Goal: Transaction & Acquisition: Purchase product/service

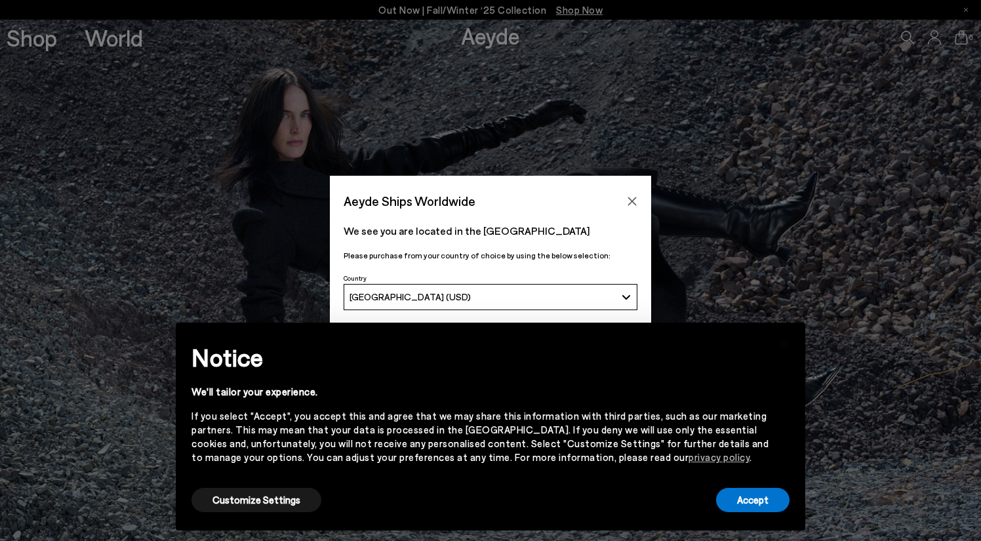
click at [485, 291] on button "[GEOGRAPHIC_DATA] (USD)" at bounding box center [491, 297] width 294 height 26
click at [632, 199] on icon "Close" at bounding box center [632, 201] width 10 height 10
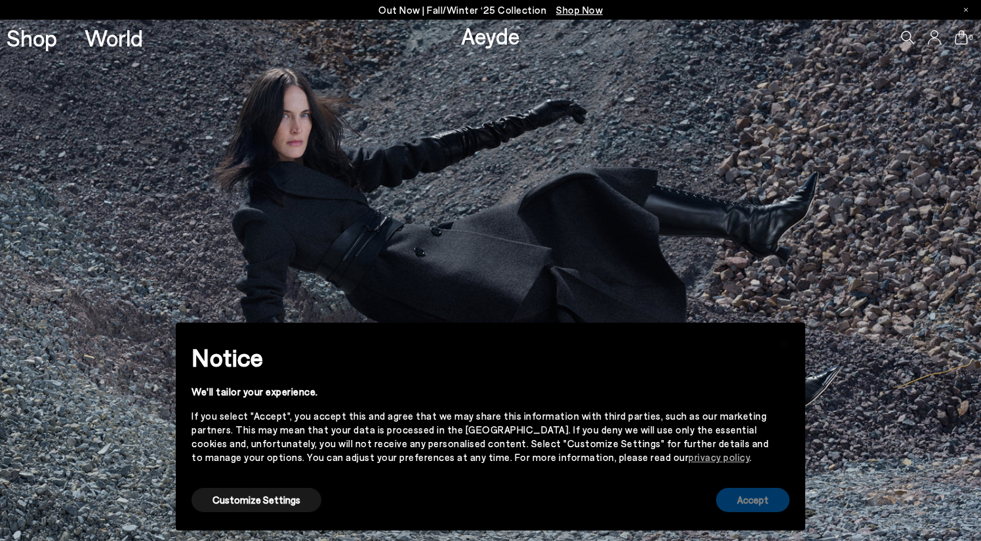
click at [739, 498] on button "Accept" at bounding box center [752, 500] width 73 height 24
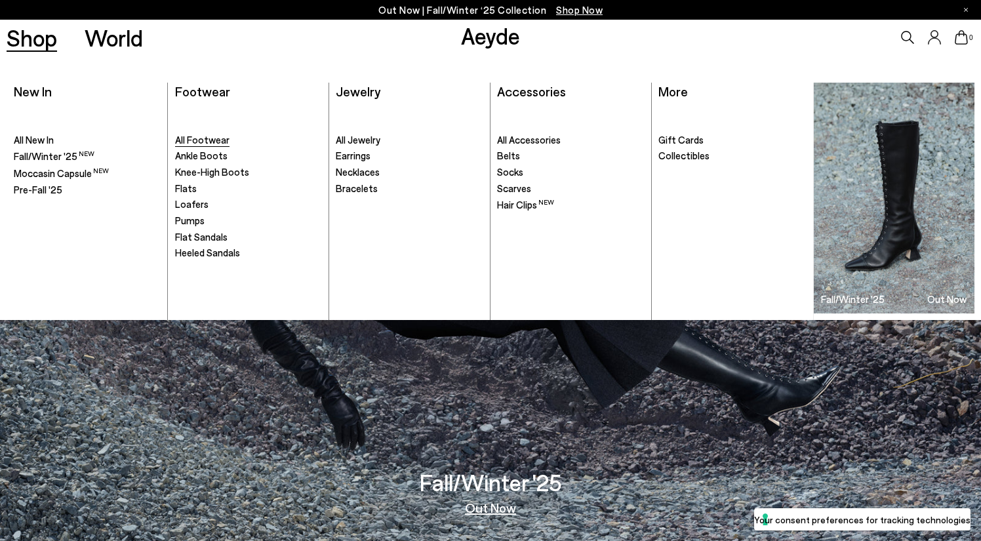
click at [194, 141] on span "All Footwear" at bounding box center [202, 140] width 54 height 12
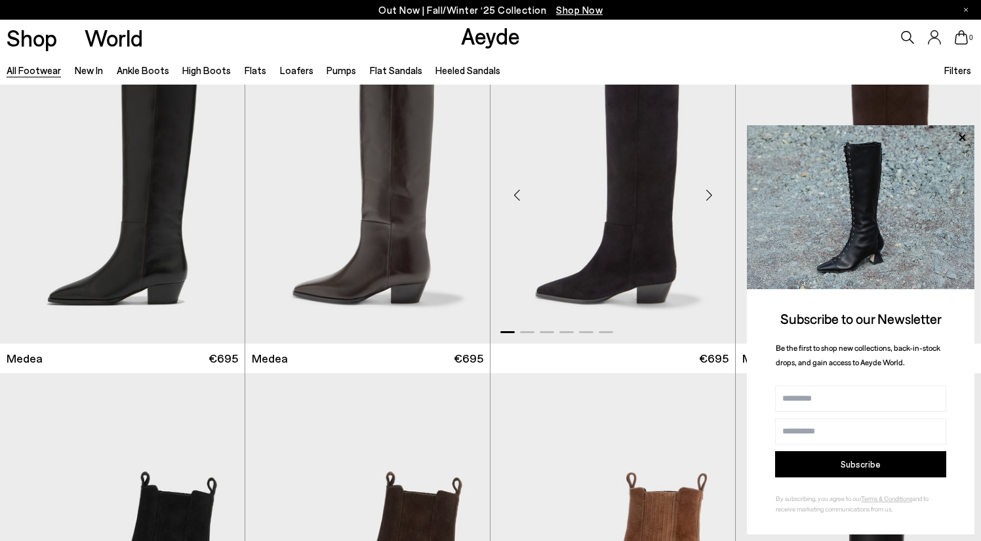
scroll to position [197, 0]
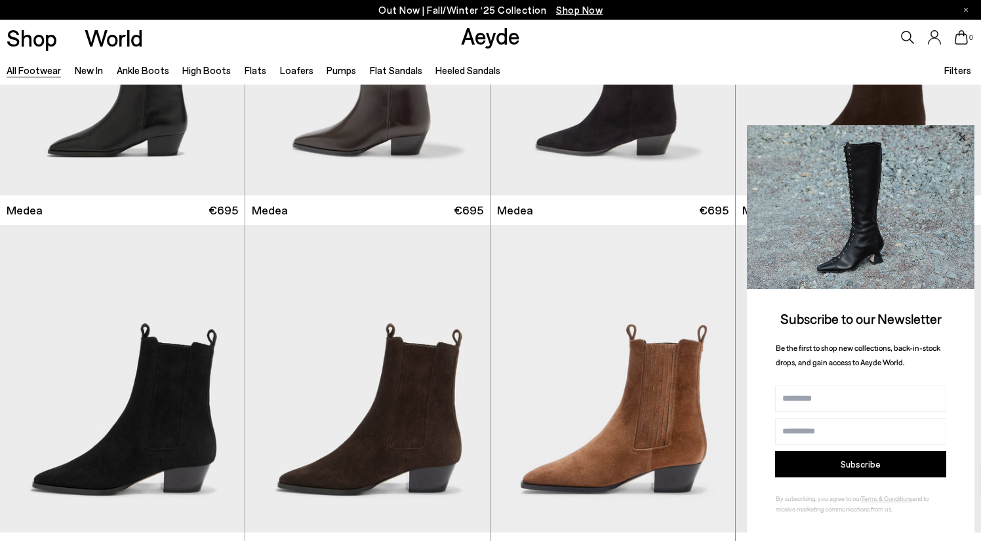
click at [963, 138] on icon at bounding box center [962, 137] width 7 height 7
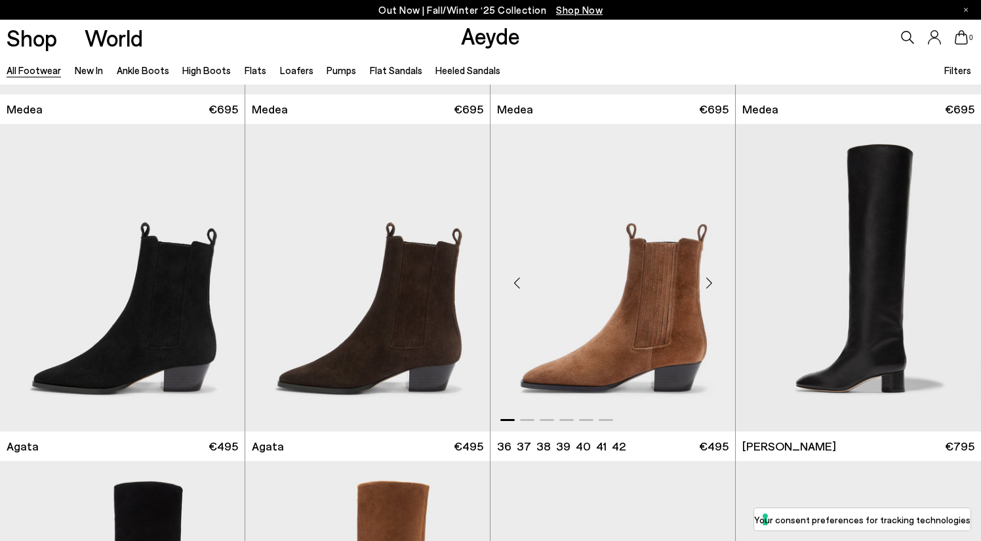
scroll to position [328, 0]
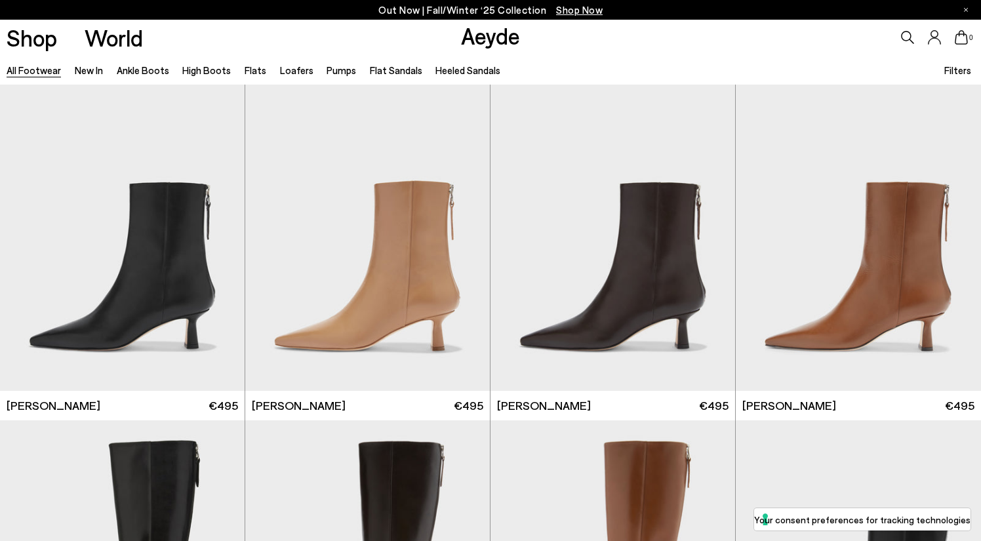
scroll to position [2624, 0]
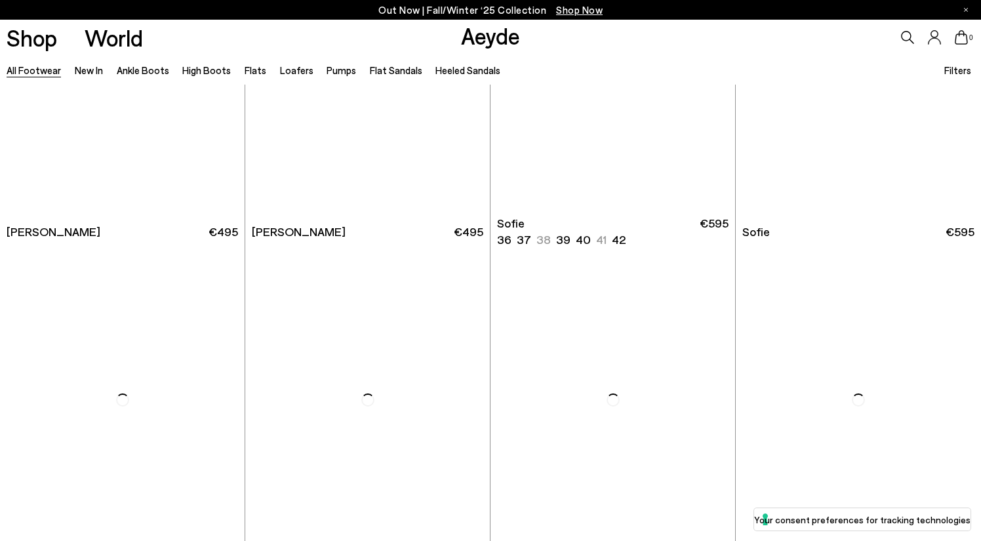
scroll to position [3935, 0]
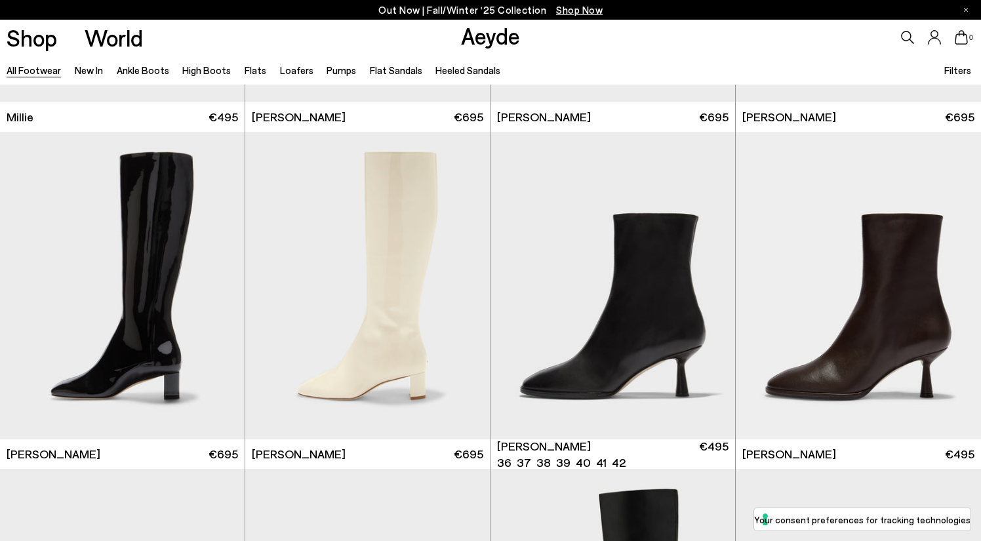
scroll to position [6362, 0]
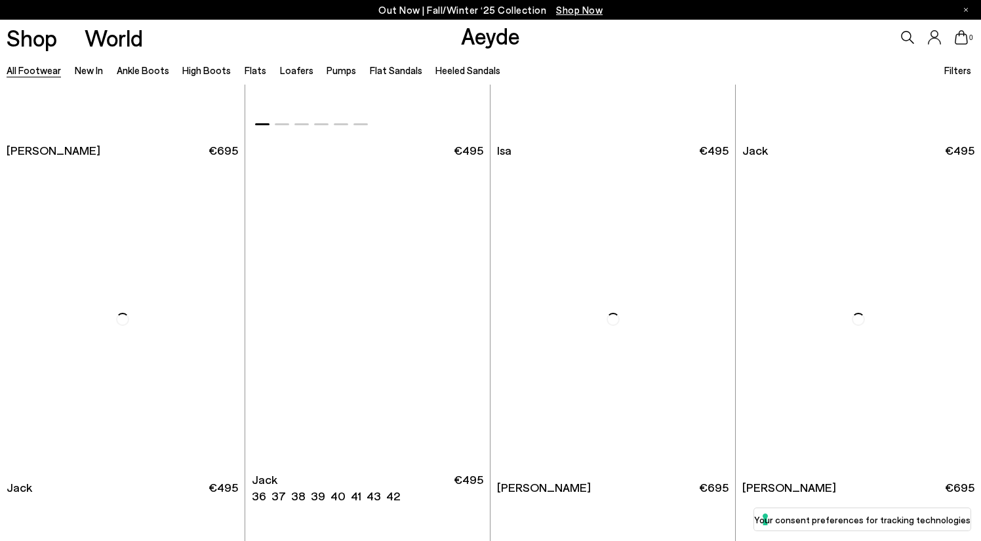
scroll to position [8396, 0]
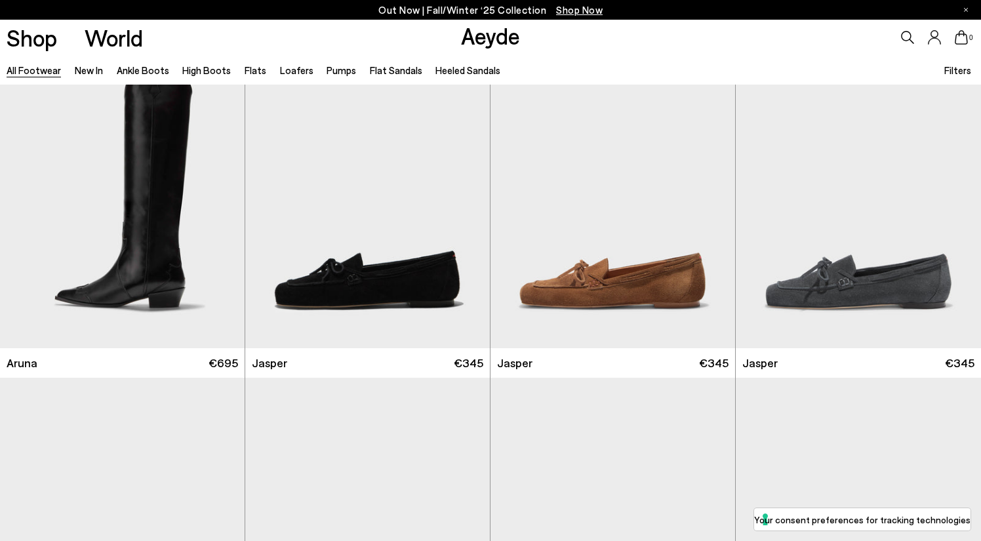
scroll to position [10757, 0]
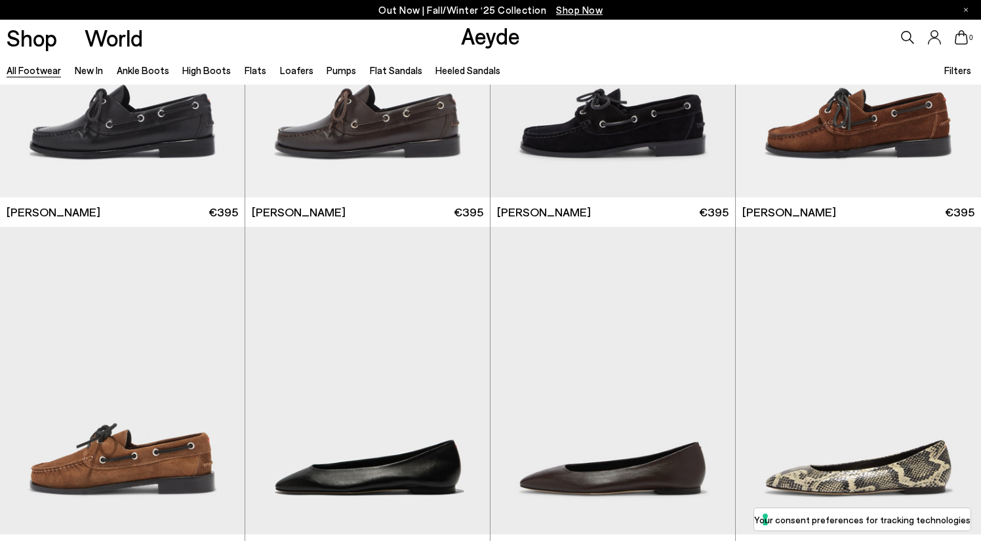
scroll to position [12593, 0]
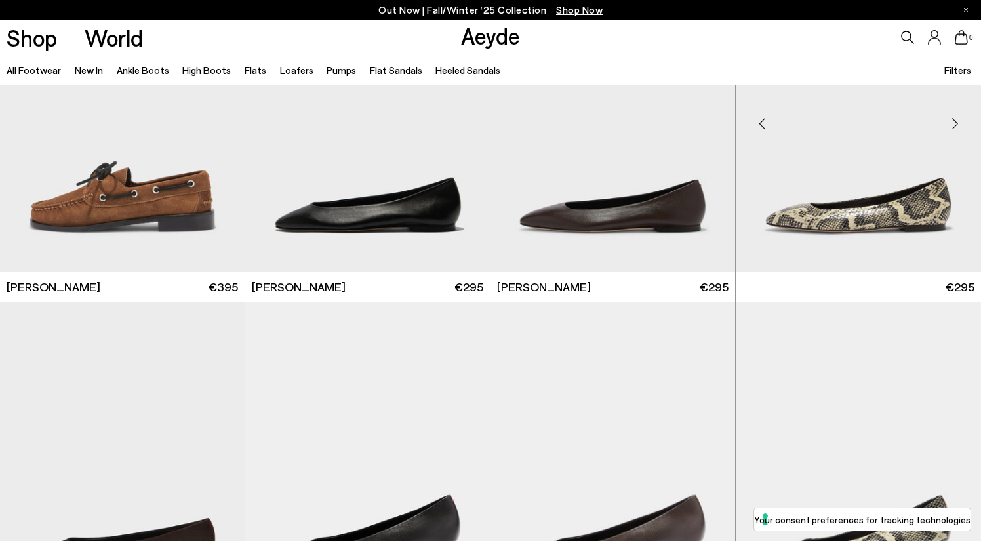
click at [853, 212] on img at bounding box center [858, 119] width 245 height 308
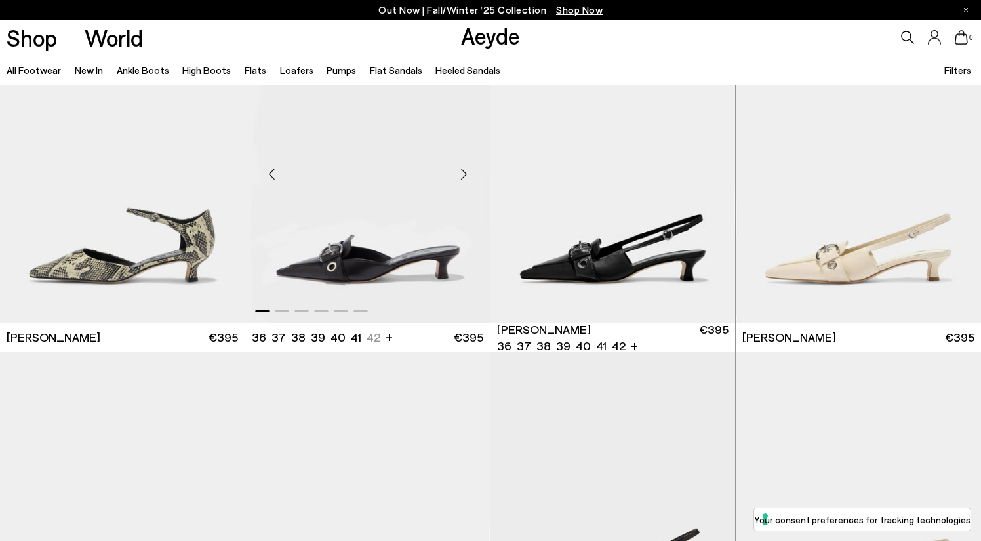
scroll to position [14561, 0]
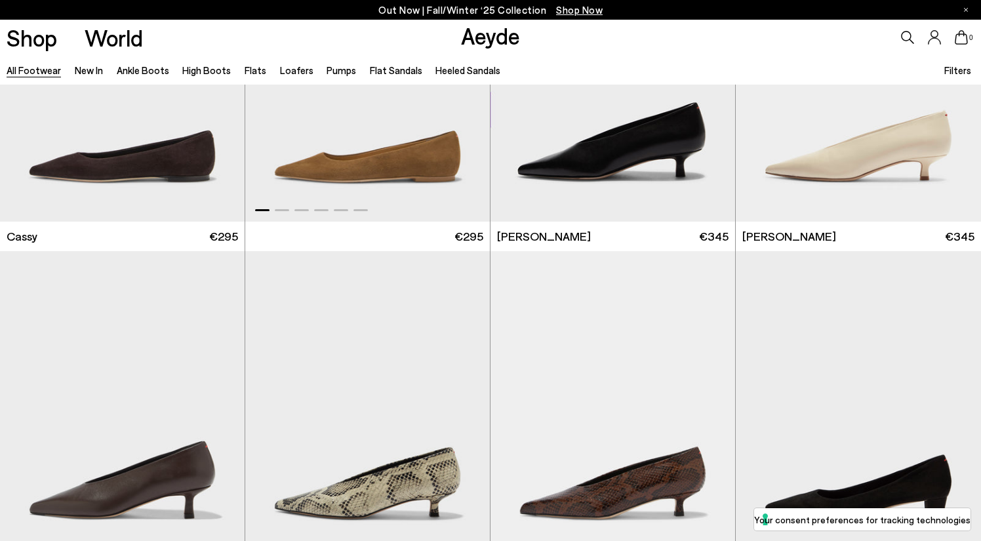
scroll to position [16791, 0]
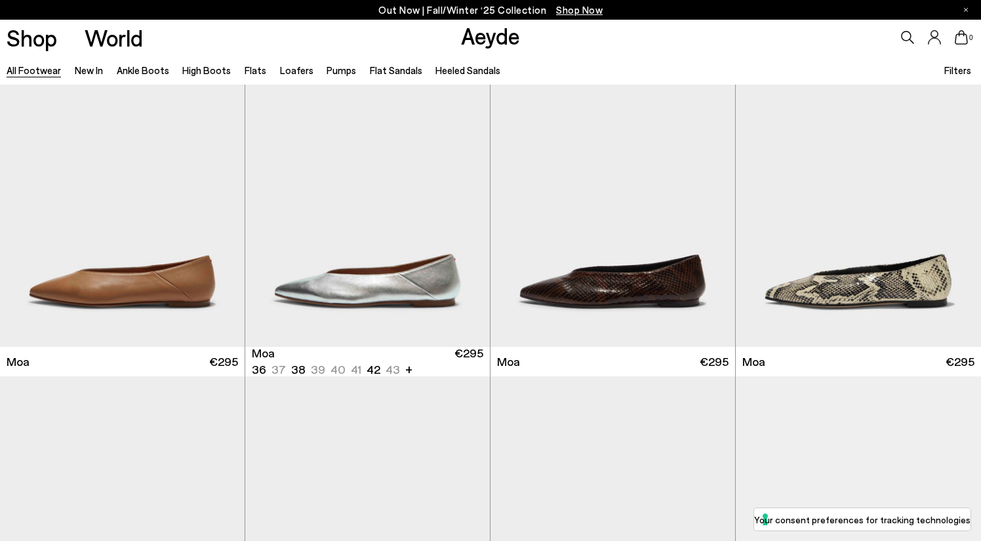
scroll to position [17250, 0]
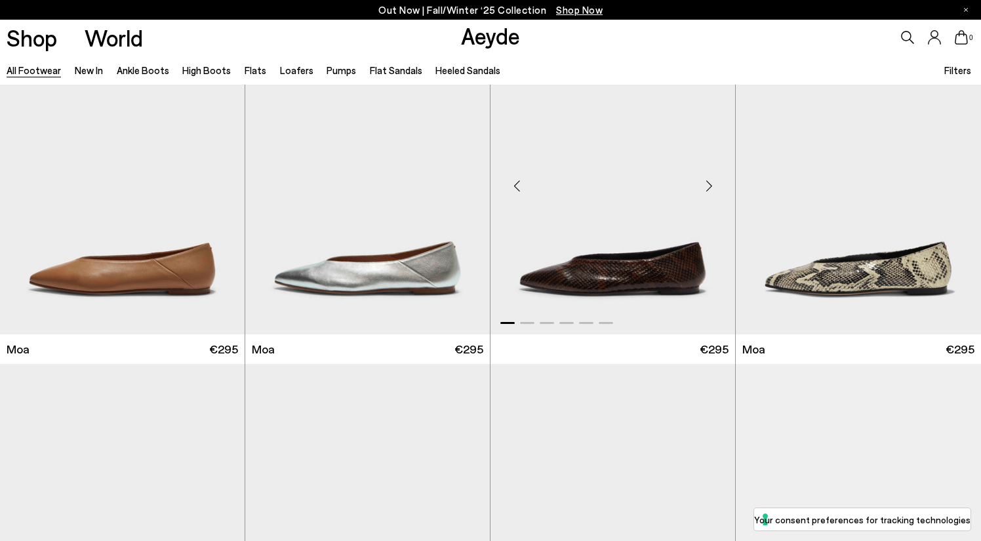
click at [628, 253] on img "1 / 6" at bounding box center [613, 181] width 245 height 308
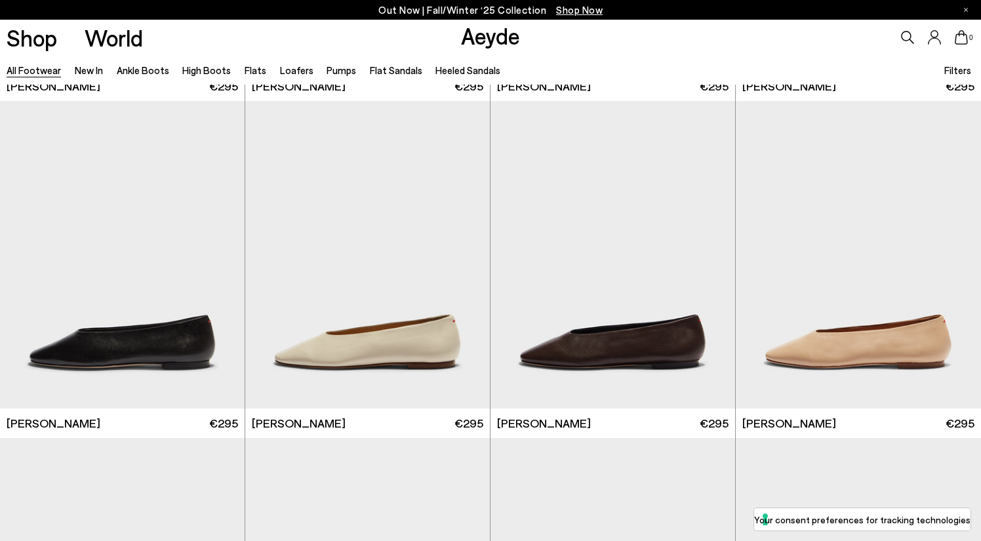
scroll to position [18365, 0]
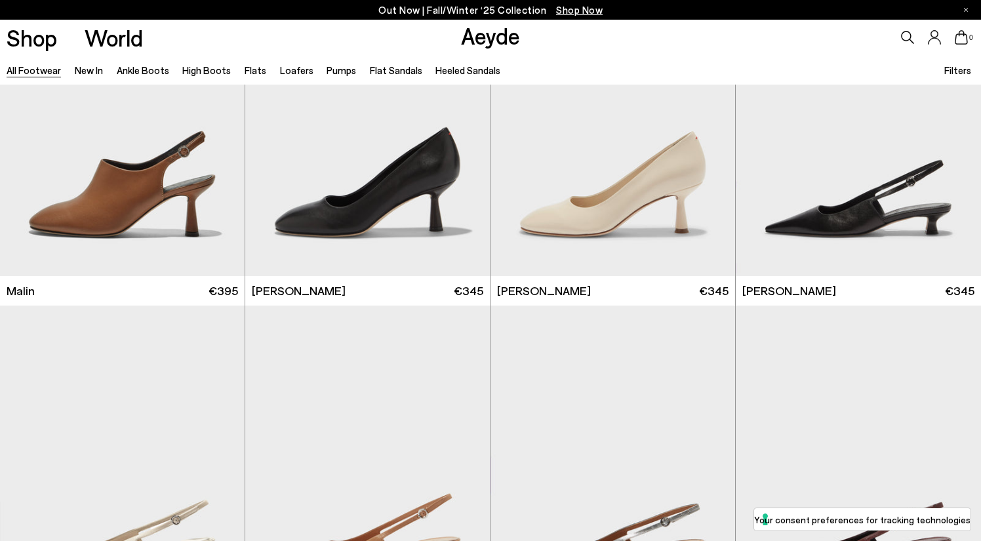
scroll to position [20268, 0]
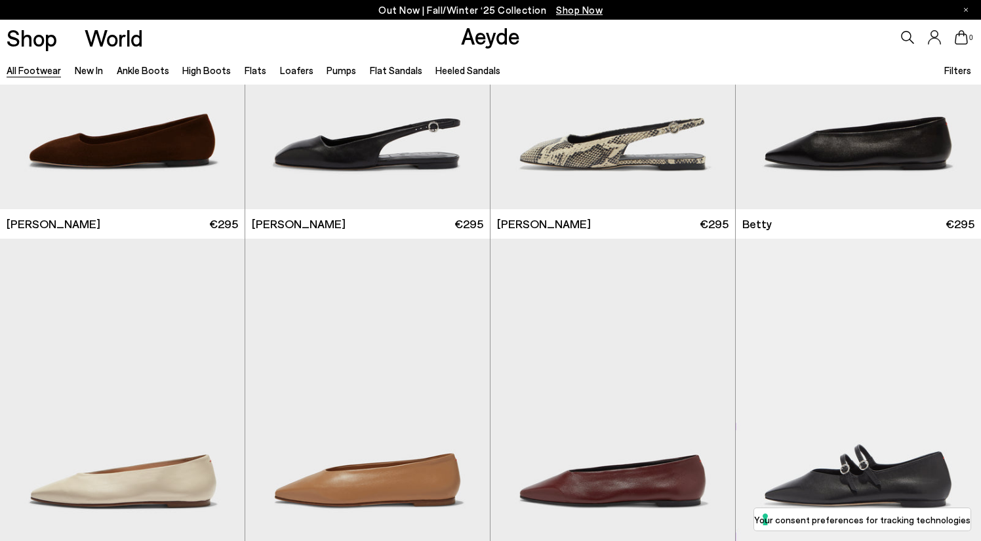
scroll to position [22694, 0]
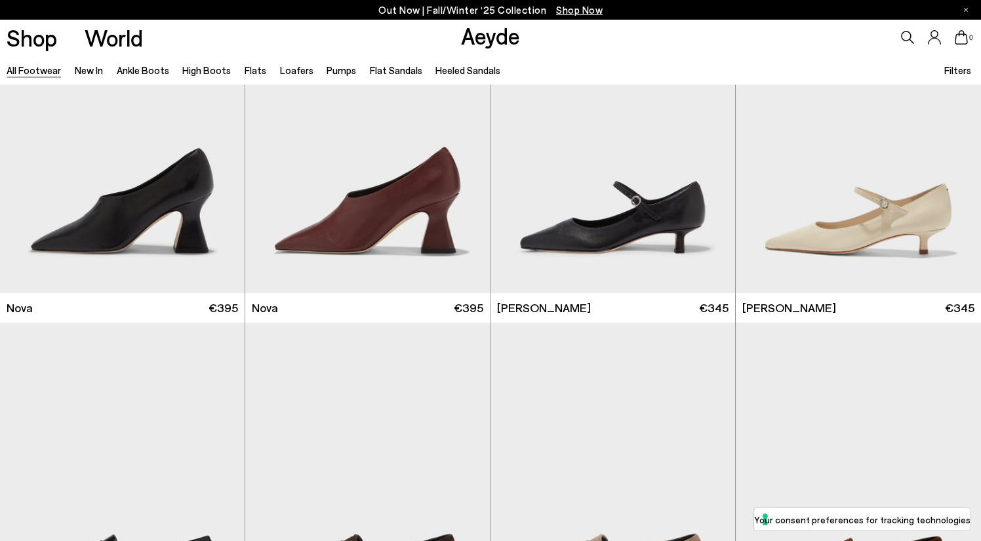
scroll to position [23285, 0]
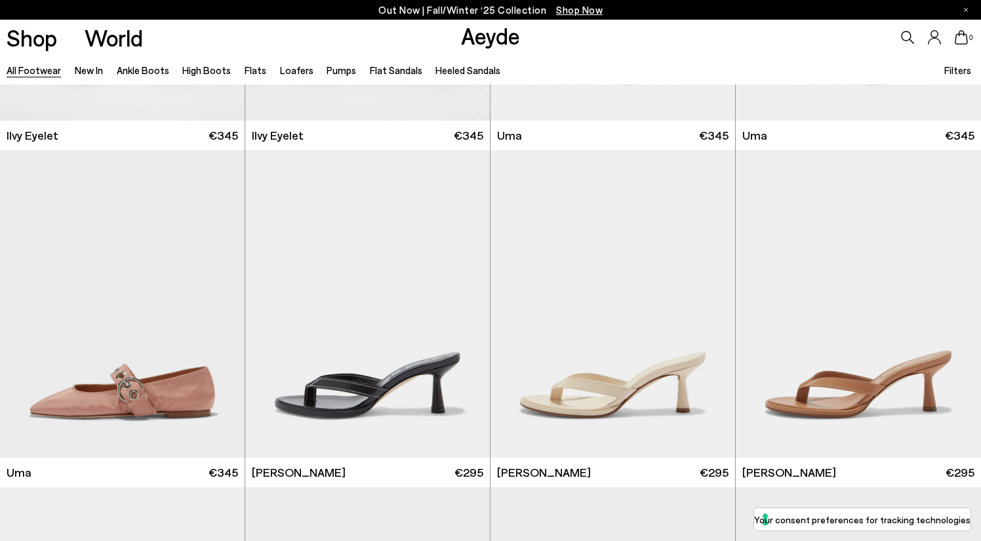
scroll to position [25056, 0]
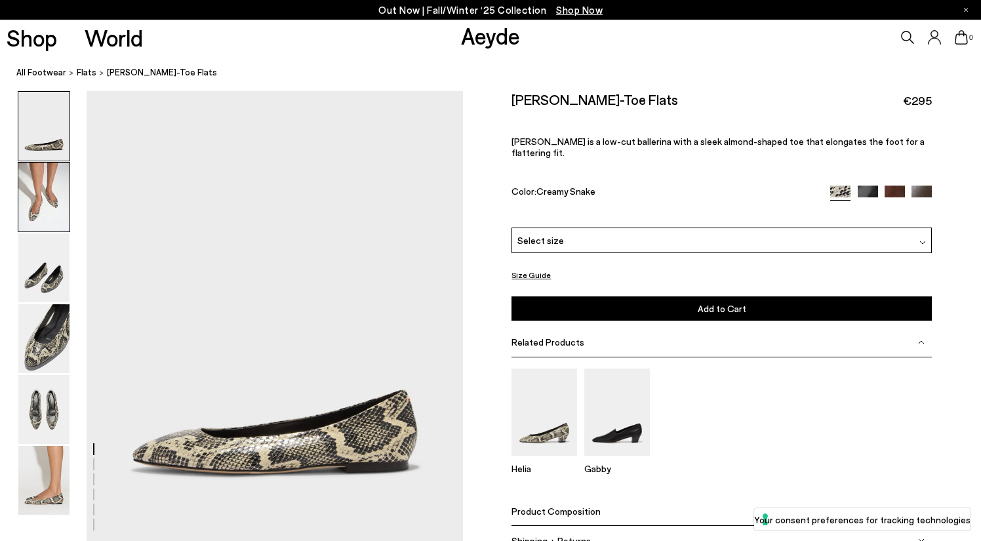
click at [40, 200] on img at bounding box center [43, 197] width 51 height 69
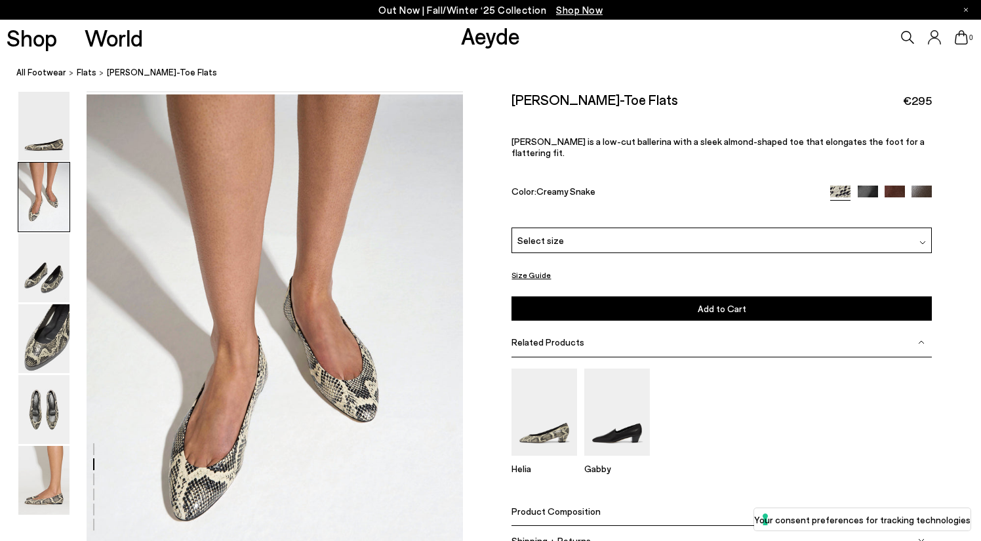
scroll to position [453, 0]
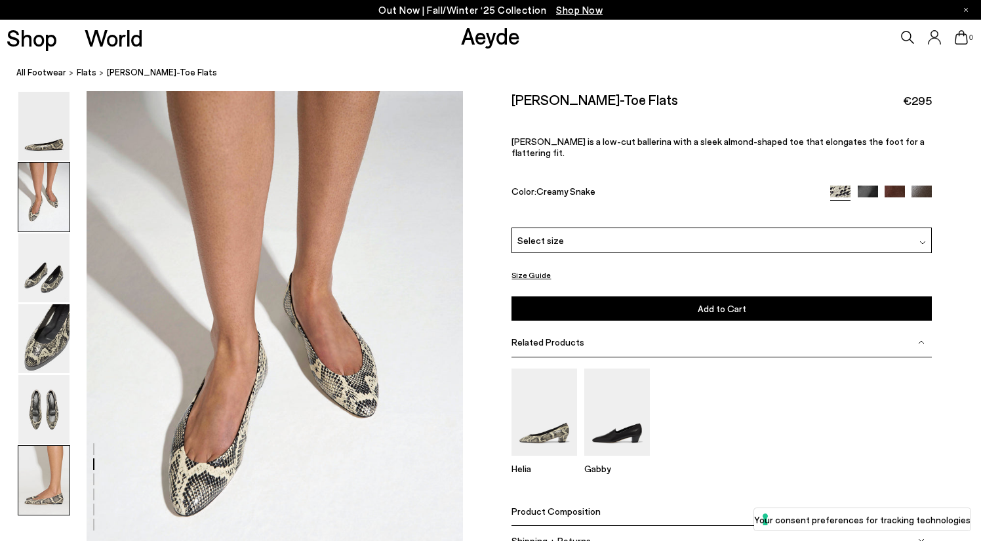
click at [47, 481] on img at bounding box center [43, 480] width 51 height 69
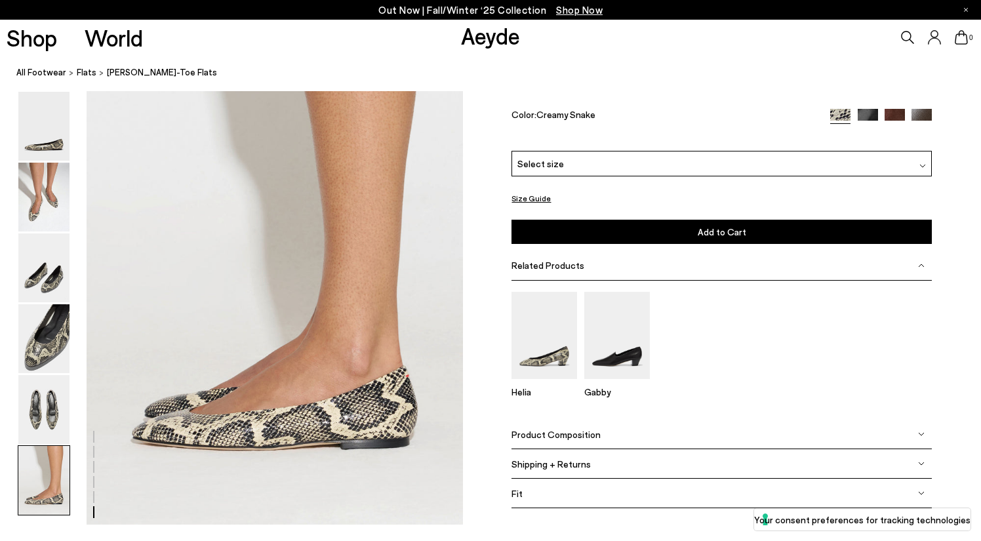
scroll to position [2558, 0]
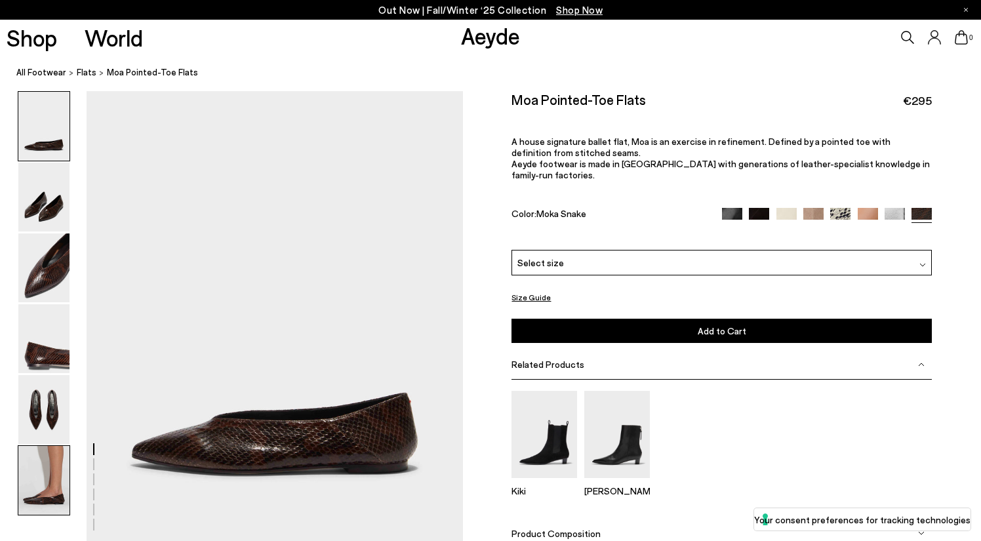
click at [51, 497] on img at bounding box center [43, 480] width 51 height 69
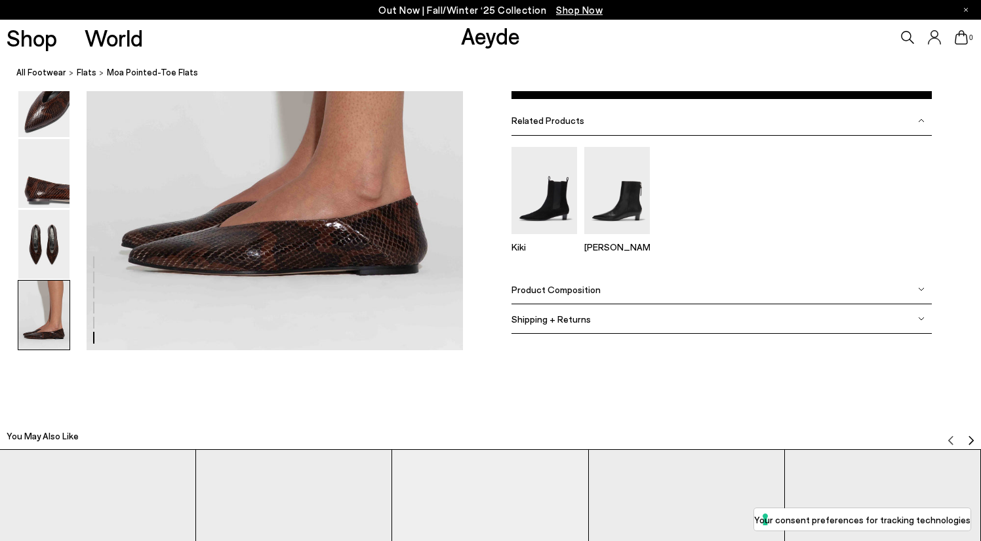
scroll to position [2624, 0]
